Goal: Task Accomplishment & Management: Complete application form

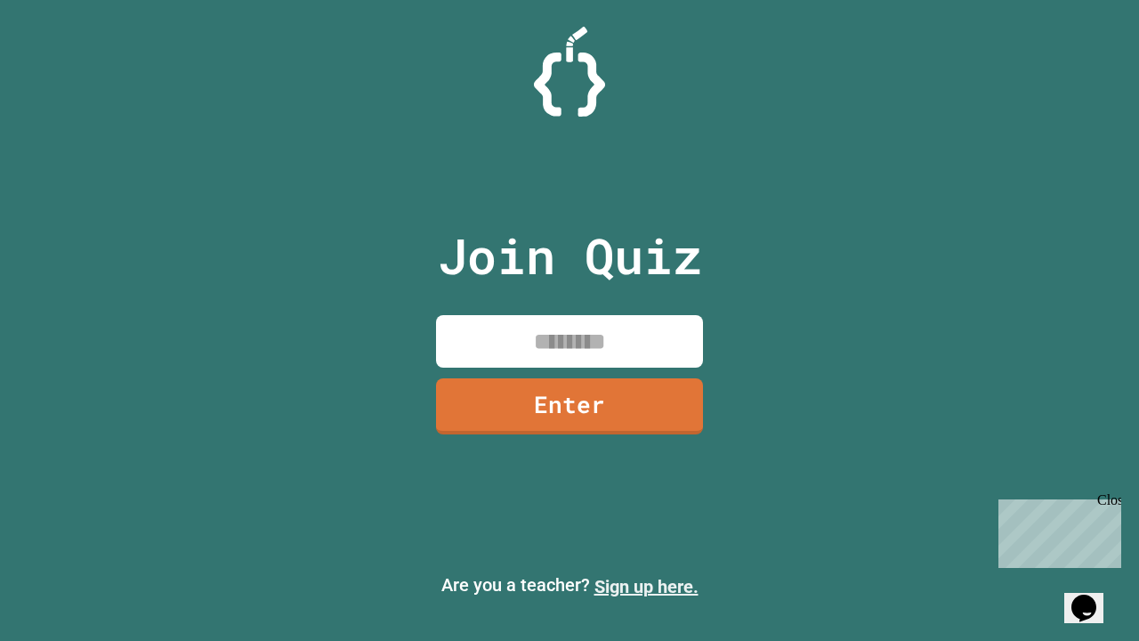
click at [646, 587] on link "Sign up here." at bounding box center [647, 586] width 104 height 21
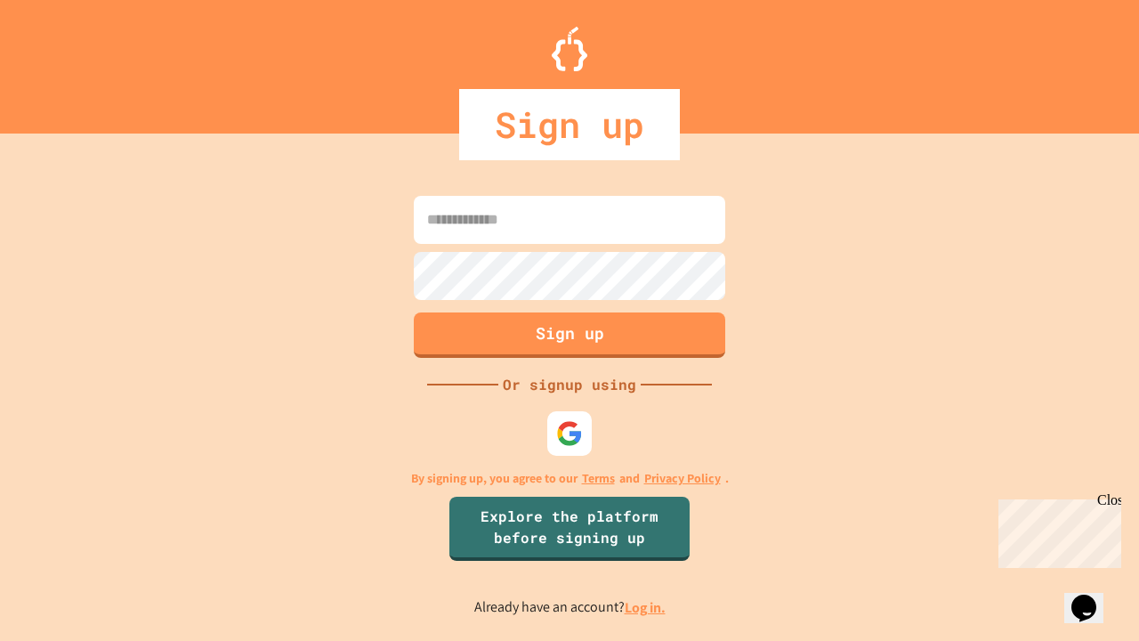
click at [646, 607] on link "Log in." at bounding box center [645, 607] width 41 height 19
